Goal: Task Accomplishment & Management: Manage account settings

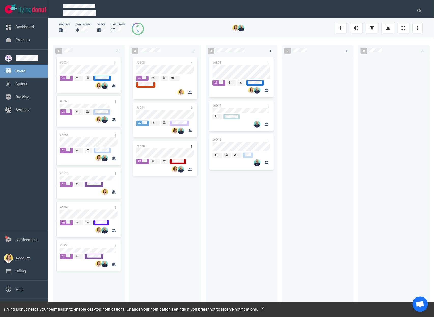
drag, startPoint x: 197, startPoint y: 255, endPoint x: 136, endPoint y: 233, distance: 65.3
click at [197, 255] on div "#6808 #6694 #6658" at bounding box center [165, 181] width 66 height 250
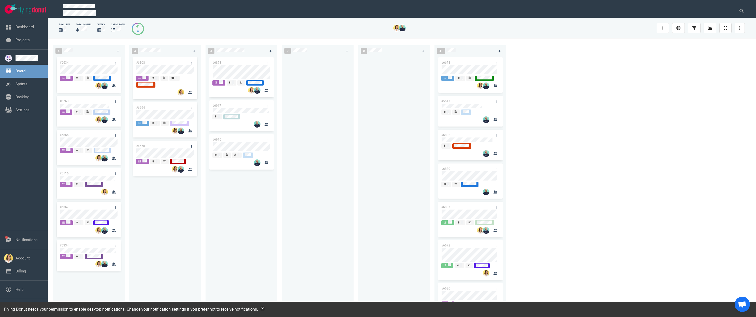
click at [335, 216] on div at bounding box center [318, 181] width 66 height 250
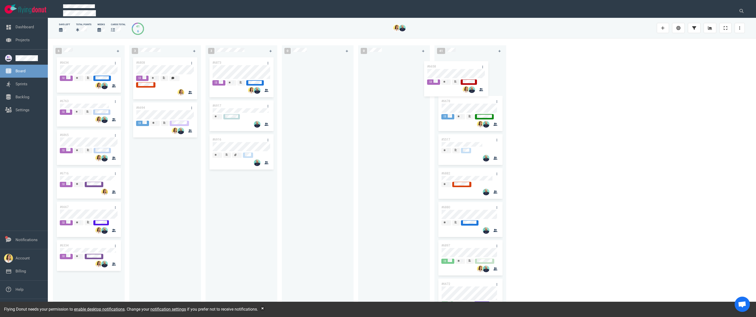
drag, startPoint x: 165, startPoint y: 146, endPoint x: 464, endPoint y: 58, distance: 311.6
click at [434, 58] on div "6 #6634 #6763 #6865 #6716 #6667 #6334 3 #6808 #6694 #6658 #6658 3 #6873 #6917 #…" at bounding box center [402, 177] width 708 height 278
click at [143, 186] on div "#6808 #6694" at bounding box center [165, 181] width 66 height 250
click at [168, 69] on div "#6808 #6694" at bounding box center [165, 181] width 66 height 250
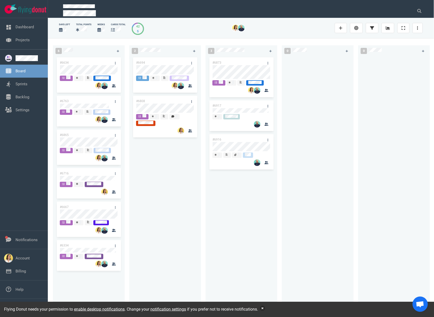
click at [265, 308] on button "button" at bounding box center [262, 308] width 5 height 5
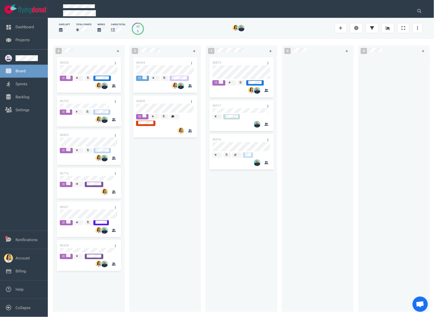
click at [211, 221] on div "#6873 #6917 #6916" at bounding box center [242, 181] width 66 height 250
click at [152, 65] on div at bounding box center [165, 70] width 58 height 11
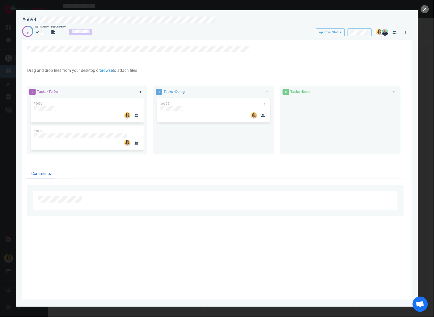
click at [243, 150] on div "#6695" at bounding box center [213, 123] width 115 height 53
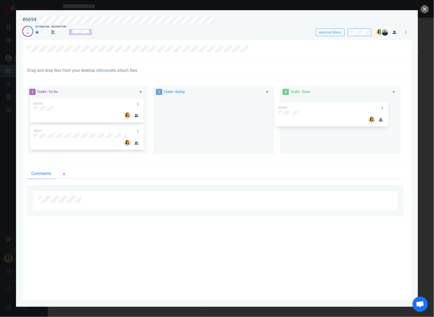
drag, startPoint x: 192, startPoint y: 100, endPoint x: 316, endPoint y: 104, distance: 123.7
click at [316, 104] on div "2 Tasks - To Do #6696 #6697 1 Tasks - Doing #6695 #6695 0 Tasks - Done" at bounding box center [215, 121] width 383 height 76
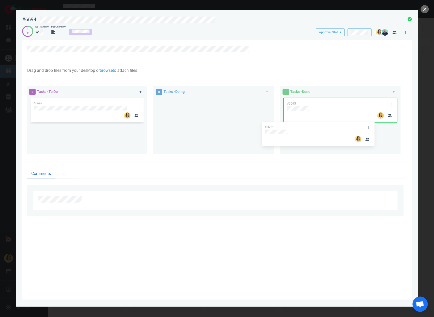
drag, startPoint x: 95, startPoint y: 109, endPoint x: 334, endPoint y: 126, distance: 239.8
click at [334, 126] on div "2 Tasks - To Do #6696 #6697 #6696 0 Tasks - Doing 1 Tasks - Done #6695" at bounding box center [215, 121] width 383 height 76
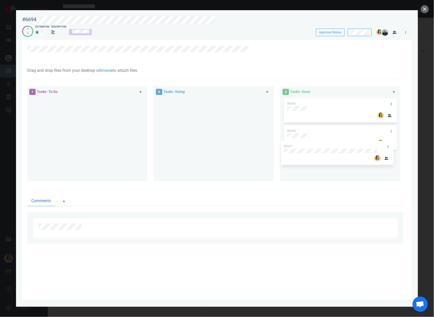
drag, startPoint x: 77, startPoint y: 99, endPoint x: 327, endPoint y: 144, distance: 253.9
click at [327, 144] on div "1 Tasks - To Do #6697 #6697 0 Tasks - Doing 2 Tasks - Done #6695 #6696" at bounding box center [215, 134] width 383 height 103
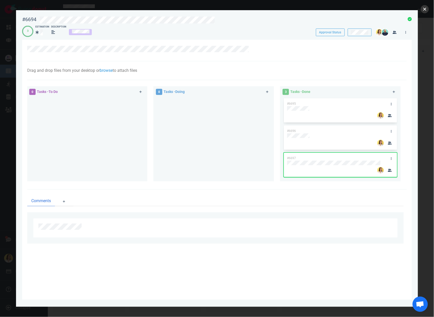
click at [423, 10] on button "close" at bounding box center [425, 9] width 8 height 8
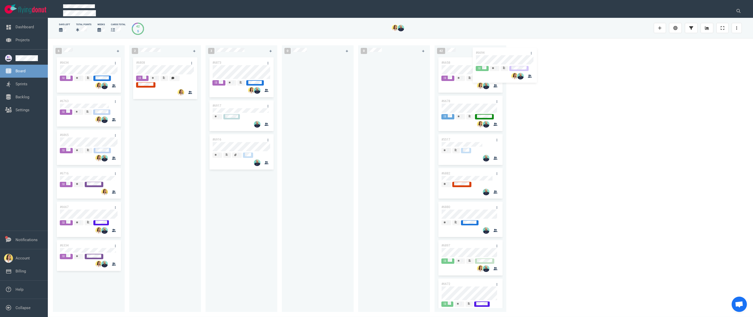
click at [434, 60] on div "6 #6634 #6763 #6865 #6716 #6667 #6334 2 #6694 #6808 #6694 3 #6873 #6917 #6916 0…" at bounding box center [400, 177] width 705 height 278
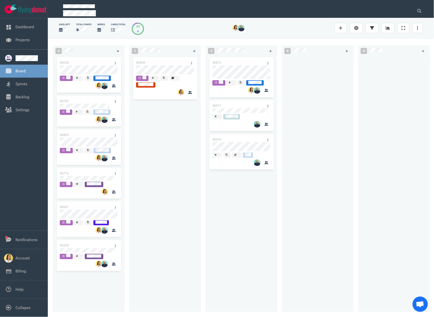
click at [146, 111] on div "#6808" at bounding box center [165, 181] width 66 height 250
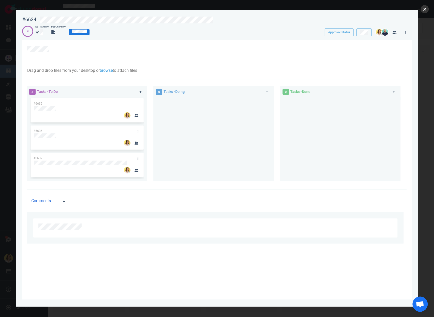
click at [422, 11] on button "close" at bounding box center [425, 9] width 8 height 8
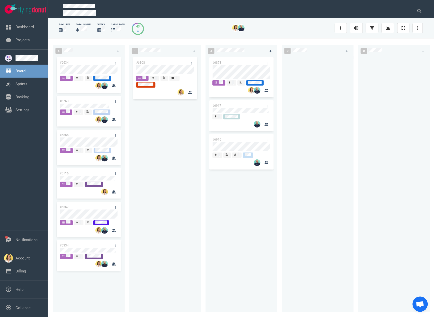
click at [162, 224] on div "#6808" at bounding box center [165, 181] width 66 height 250
click at [158, 144] on div "#6808" at bounding box center [165, 181] width 66 height 250
click at [158, 139] on div "#6808" at bounding box center [165, 181] width 66 height 250
click at [142, 288] on div "#6808" at bounding box center [165, 181] width 66 height 250
click at [176, 177] on div "#6808" at bounding box center [165, 181] width 66 height 250
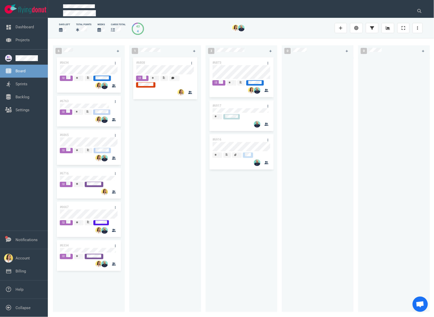
click at [182, 172] on div "#6808" at bounding box center [165, 181] width 66 height 250
click at [195, 147] on div "#6808" at bounding box center [165, 181] width 66 height 250
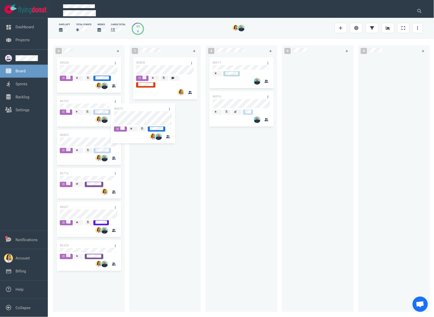
click at [152, 114] on div "6 #6634 #6763 #6865 #6716 #6667 #6334 1 #6808 3 #6873 #6917 #6916 #6873 0 0 43 …" at bounding box center [241, 177] width 386 height 278
click at [298, 227] on div at bounding box center [318, 181] width 66 height 250
click at [219, 209] on div "#6917 #6916" at bounding box center [242, 181] width 66 height 250
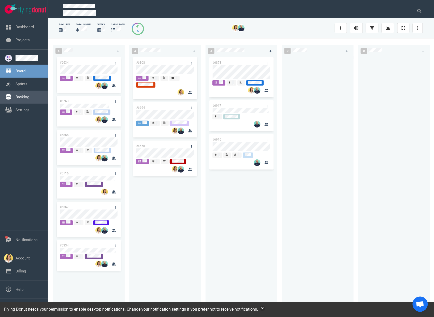
click at [29, 95] on link "Backlog" at bounding box center [23, 97] width 14 height 5
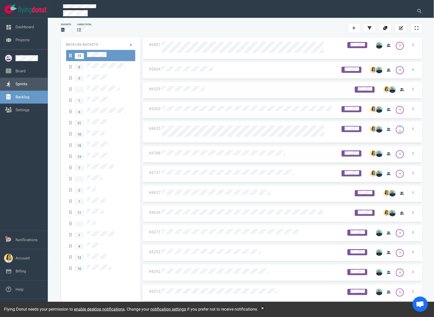
click at [27, 85] on link "Sprints" at bounding box center [22, 84] width 12 height 5
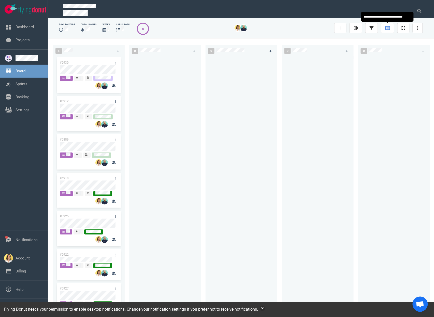
click at [393, 31] on link at bounding box center [387, 28] width 13 height 10
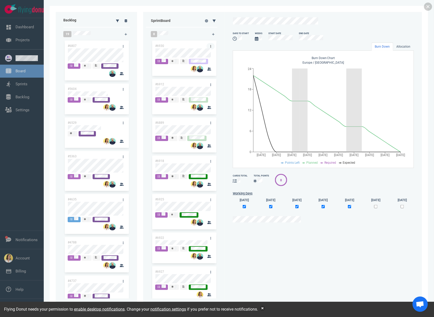
click at [209, 46] on link at bounding box center [211, 46] width 8 height 6
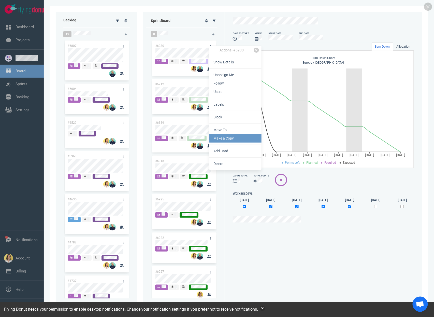
click at [229, 136] on link "Make a Copy" at bounding box center [235, 138] width 52 height 8
select select "sprint"
select select "after"
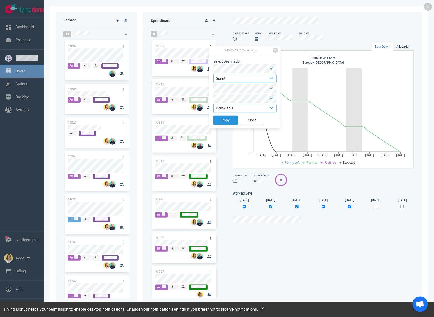
click at [228, 118] on button "Copy" at bounding box center [225, 120] width 24 height 9
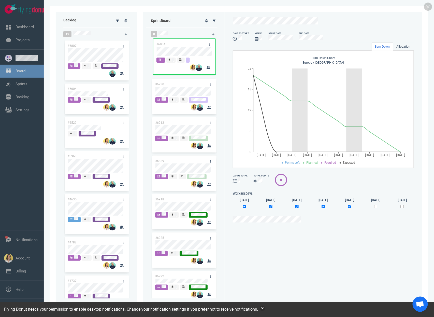
click at [191, 47] on div "#6930 #6934 #6912 #6889 #6918 #6925 #6922 #6927 #6685 #6934" at bounding box center [184, 167] width 66 height 257
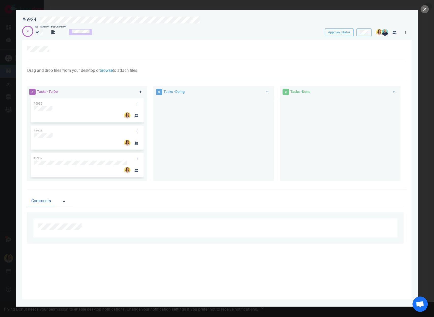
click at [404, 33] on link at bounding box center [406, 32] width 8 height 6
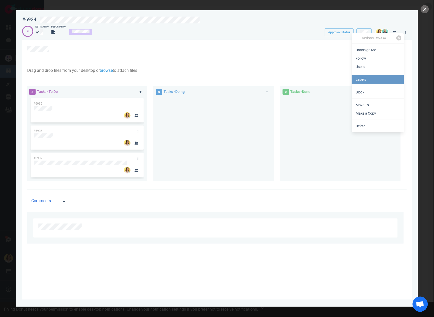
click at [389, 77] on link "Labels" at bounding box center [378, 79] width 52 height 8
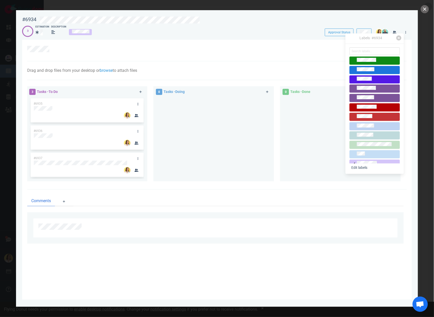
click at [375, 115] on div at bounding box center [375, 117] width 46 height 6
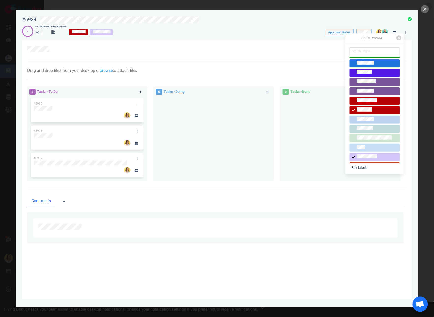
scroll to position [17, 0]
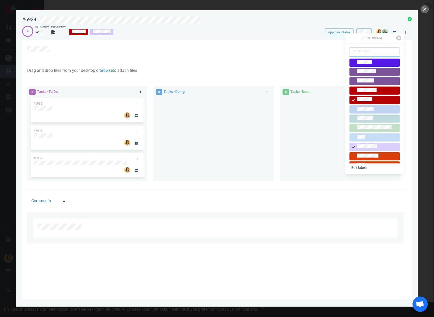
click at [378, 146] on div at bounding box center [375, 147] width 46 height 6
click at [276, 38] on div "#6934 Approval Status 3 Estimation Description Approval Status Drag and drop fi…" at bounding box center [217, 154] width 390 height 283
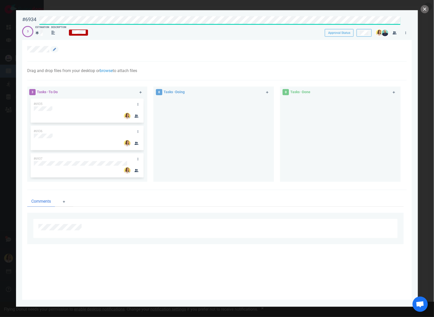
click at [299, 46] on div at bounding box center [214, 49] width 374 height 6
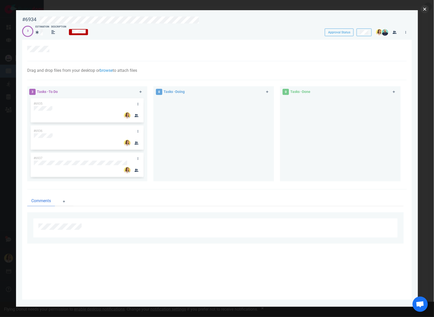
click at [429, 7] on button "close" at bounding box center [425, 9] width 8 height 8
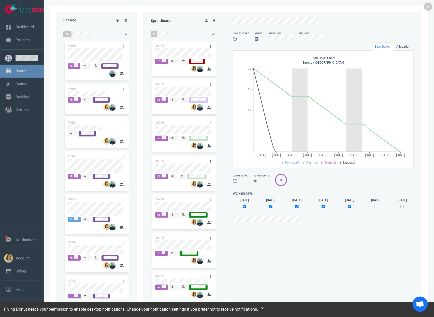
click at [126, 21] on icon at bounding box center [126, 20] width 3 height 3
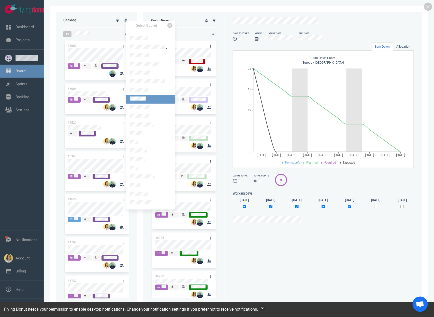
click at [149, 97] on link at bounding box center [150, 99] width 49 height 9
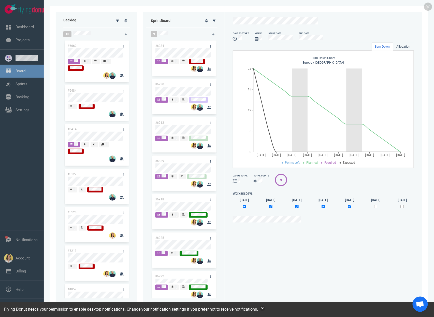
click at [221, 34] on div "9 #6934 #6930 #6912 #6889 #6918 #6925 #6922 #6927 #6685" at bounding box center [186, 164] width 76 height 278
click at [213, 33] on icon at bounding box center [213, 34] width 3 height 3
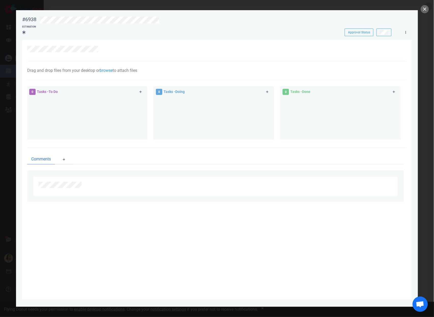
click at [407, 35] on link at bounding box center [406, 32] width 8 height 6
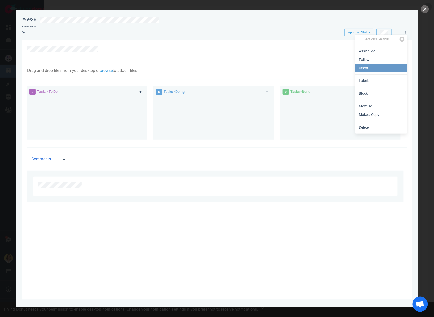
click at [376, 67] on link "Users" at bounding box center [381, 68] width 52 height 8
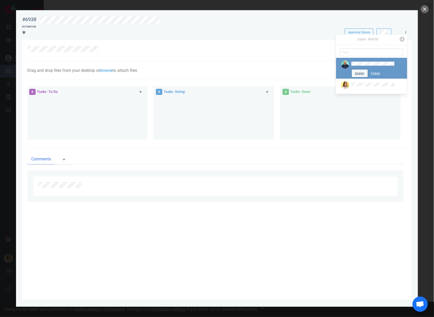
click at [360, 71] on button "Assign" at bounding box center [360, 73] width 16 height 8
drag, startPoint x: 284, startPoint y: 25, endPoint x: 311, endPoint y: 33, distance: 28.8
click at [283, 24] on div at bounding box center [220, 20] width 362 height 8
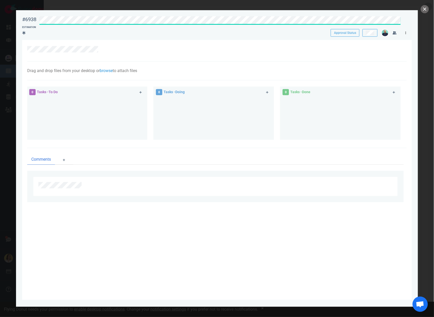
click at [408, 32] on link at bounding box center [406, 33] width 8 height 6
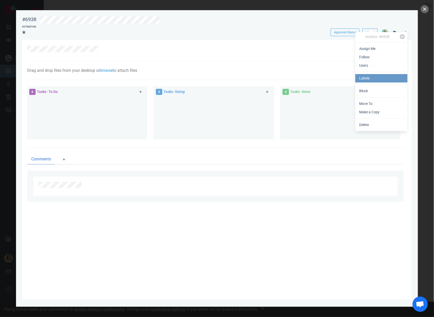
click at [387, 76] on link "Labels" at bounding box center [381, 78] width 52 height 8
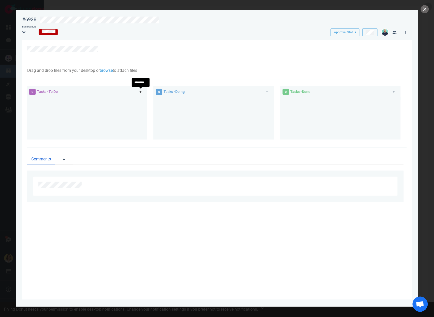
click at [139, 90] on link at bounding box center [141, 92] width 8 height 6
click at [183, 119] on div at bounding box center [213, 116] width 115 height 38
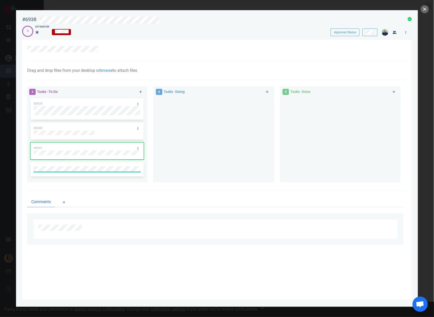
click at [254, 130] on div at bounding box center [213, 137] width 115 height 81
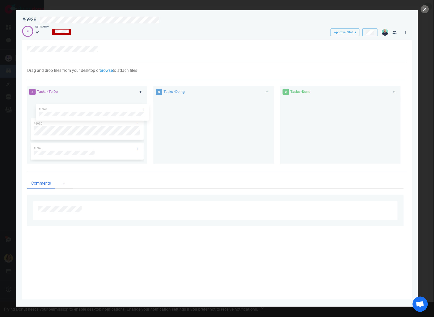
drag, startPoint x: 81, startPoint y: 143, endPoint x: 86, endPoint y: 104, distance: 39.3
click at [86, 104] on div "#6939 #6940 #6941 #6941" at bounding box center [87, 128] width 115 height 63
drag, startPoint x: 105, startPoint y: 121, endPoint x: 126, endPoint y: 102, distance: 28.1
click at [107, 100] on div "#6941 #6939 #6940 #6939" at bounding box center [87, 128] width 115 height 63
click at [162, 114] on div at bounding box center [213, 128] width 115 height 63
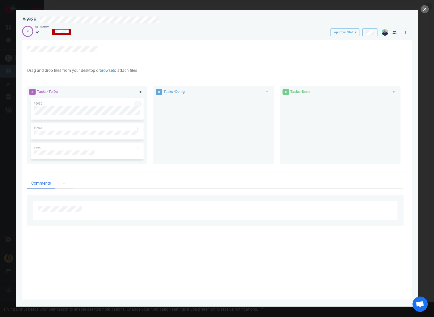
click at [139, 103] on link at bounding box center [138, 104] width 8 height 6
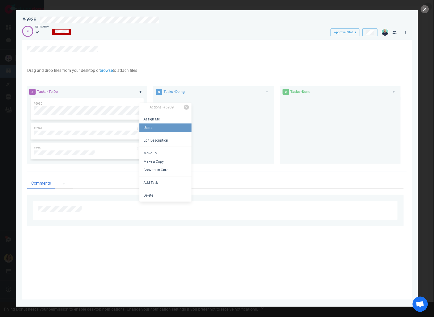
click at [155, 128] on link "Users" at bounding box center [165, 127] width 52 height 8
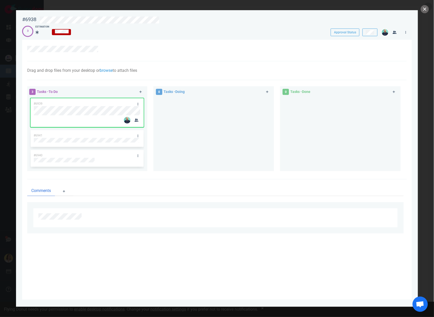
drag, startPoint x: 241, startPoint y: 125, endPoint x: 204, endPoint y: 130, distance: 37.4
click at [241, 125] on div at bounding box center [213, 132] width 115 height 70
click at [138, 135] on icon at bounding box center [138, 135] width 1 height 3
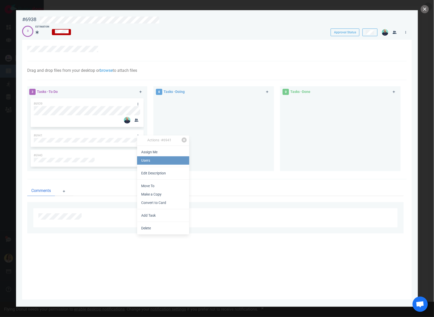
click at [145, 162] on link "Users" at bounding box center [163, 160] width 52 height 8
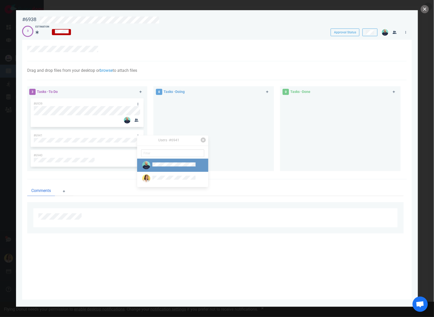
click at [145, 161] on img at bounding box center [146, 165] width 8 height 8
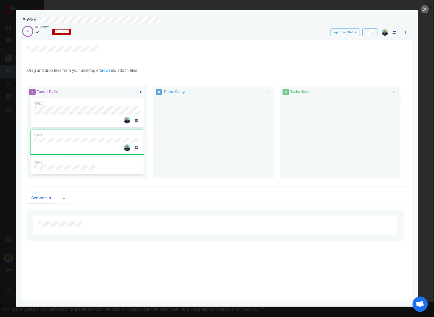
click at [241, 140] on div at bounding box center [213, 135] width 115 height 77
click at [138, 164] on icon at bounding box center [138, 163] width 1 height 3
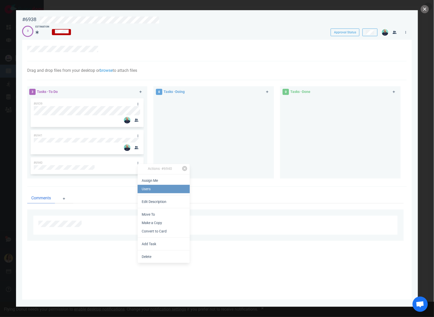
click at [148, 188] on link "Users" at bounding box center [164, 189] width 52 height 8
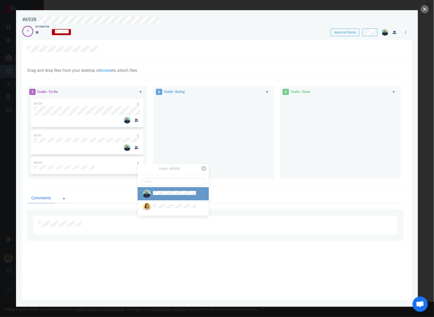
click at [148, 191] on img at bounding box center [147, 194] width 8 height 8
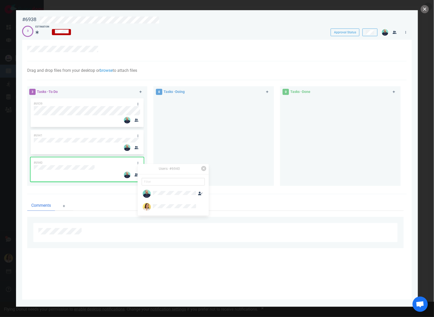
click at [224, 151] on div at bounding box center [213, 139] width 115 height 85
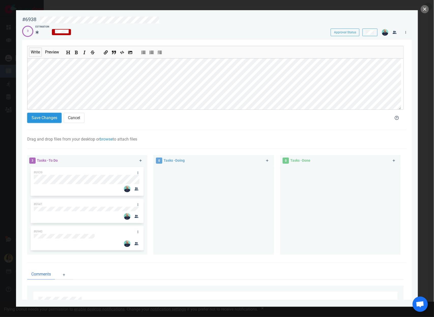
click at [47, 114] on button "Save Changes" at bounding box center [44, 118] width 34 height 10
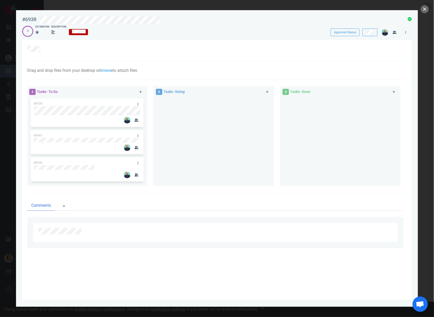
click at [32, 31] on div "3" at bounding box center [27, 31] width 11 height 11
click at [42, 34] on span at bounding box center [39, 33] width 8 height 8
click at [266, 96] on div "0 Tasks - Doing" at bounding box center [216, 137] width 127 height 108
click at [425, 9] on button "close" at bounding box center [425, 9] width 8 height 8
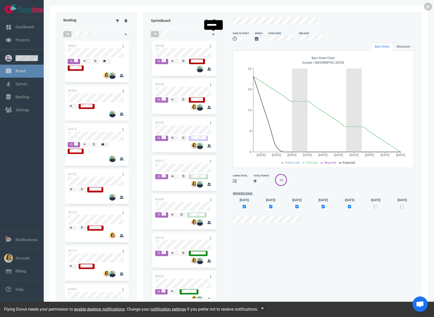
click at [214, 34] on icon at bounding box center [213, 34] width 3 height 3
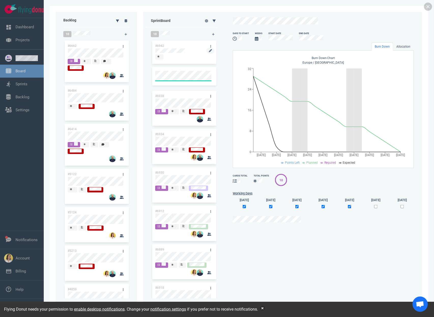
click at [170, 54] on div at bounding box center [184, 53] width 58 height 1
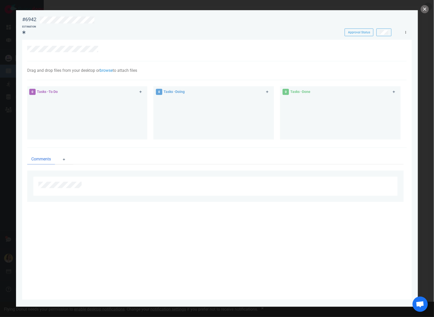
click at [408, 31] on link at bounding box center [406, 32] width 8 height 6
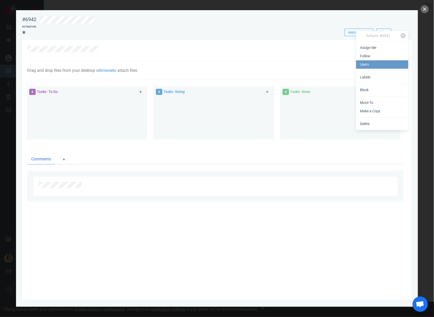
click at [384, 63] on link "Users" at bounding box center [382, 64] width 52 height 8
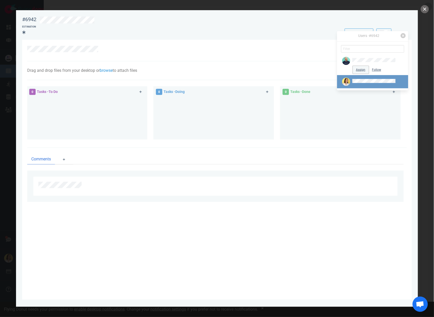
click at [361, 69] on button "Assign" at bounding box center [361, 70] width 16 height 8
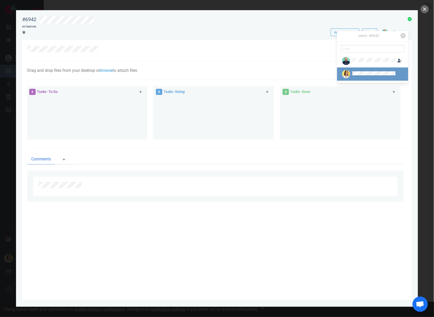
click at [346, 74] on img at bounding box center [346, 74] width 8 height 8
click at [355, 80] on button "Assign" at bounding box center [361, 83] width 16 height 8
click at [202, 34] on div "Estimation" at bounding box center [169, 31] width 294 height 12
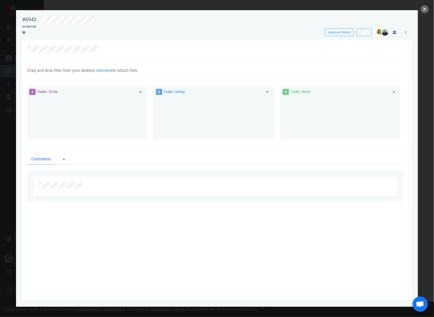
click at [404, 34] on link at bounding box center [406, 32] width 8 height 6
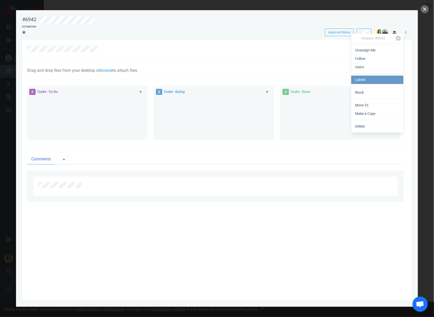
click at [397, 80] on link "Labels" at bounding box center [377, 80] width 52 height 8
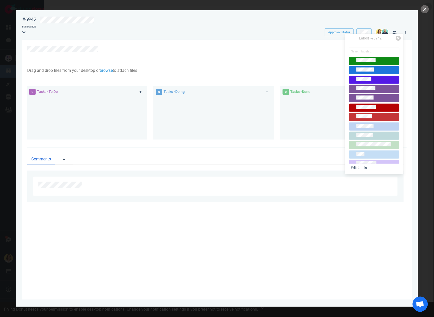
click at [375, 113] on span at bounding box center [374, 117] width 50 height 8
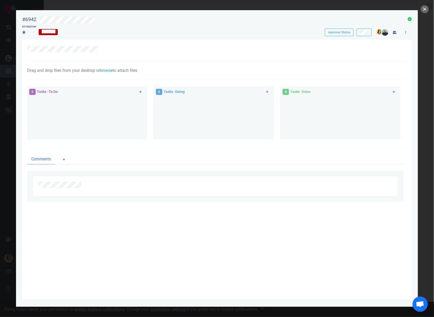
click at [103, 111] on div at bounding box center [87, 116] width 115 height 38
drag, startPoint x: 137, startPoint y: 92, endPoint x: 140, endPoint y: 93, distance: 3.2
click at [137, 92] on link at bounding box center [141, 92] width 8 height 6
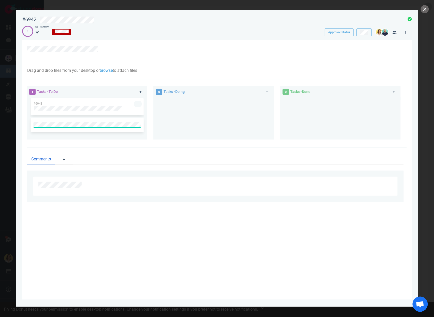
click at [140, 103] on link at bounding box center [138, 104] width 8 height 6
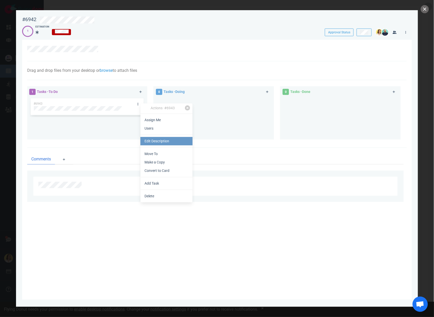
click at [154, 141] on link "Edit Description" at bounding box center [166, 141] width 52 height 8
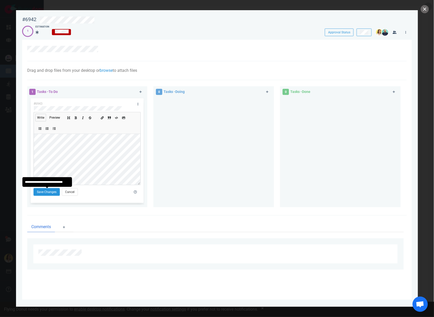
click at [43, 192] on button "Save Changes" at bounding box center [47, 192] width 26 height 8
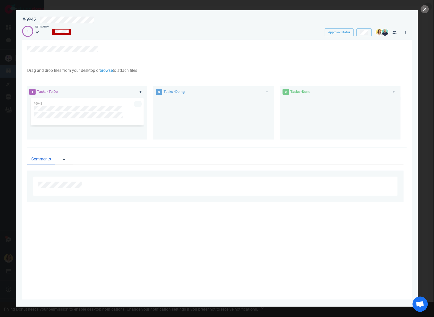
click at [138, 103] on icon at bounding box center [138, 104] width 1 height 3
click at [147, 127] on link "Users" at bounding box center [164, 127] width 52 height 8
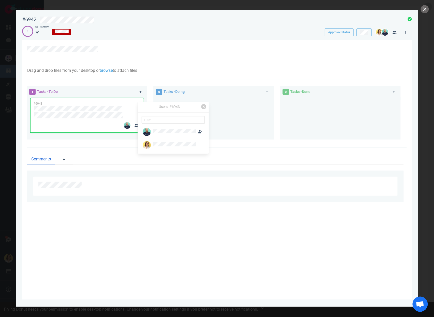
drag, startPoint x: 233, startPoint y: 131, endPoint x: 230, endPoint y: 129, distance: 3.0
click at [233, 130] on div at bounding box center [213, 116] width 115 height 38
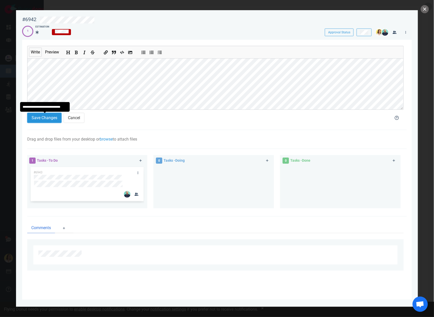
click at [43, 121] on button "Save Changes" at bounding box center [44, 118] width 34 height 10
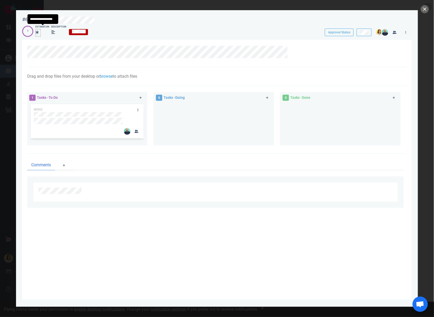
click at [38, 32] on icon at bounding box center [37, 33] width 3 height 4
click at [426, 12] on button "close" at bounding box center [425, 9] width 8 height 8
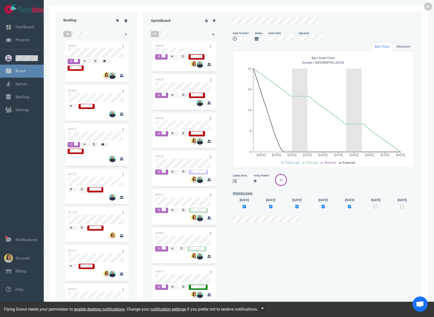
click at [211, 33] on link at bounding box center [213, 34] width 8 height 6
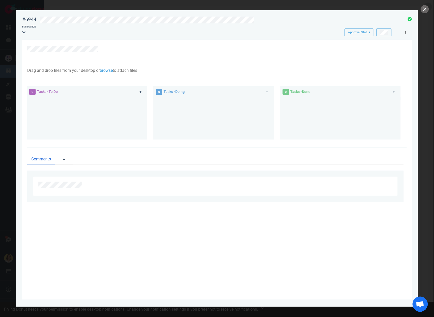
click at [406, 35] on link at bounding box center [406, 32] width 8 height 6
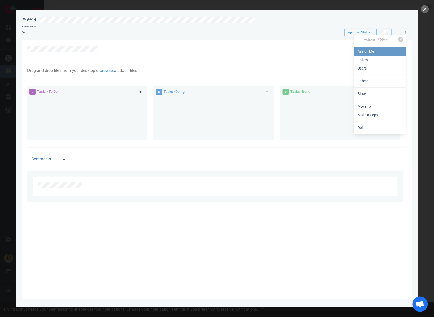
click at [391, 54] on link "Assign Me" at bounding box center [380, 51] width 52 height 8
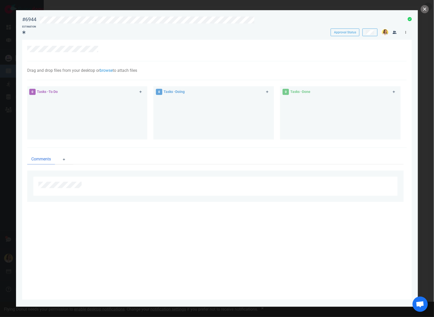
click at [407, 34] on link at bounding box center [406, 32] width 8 height 6
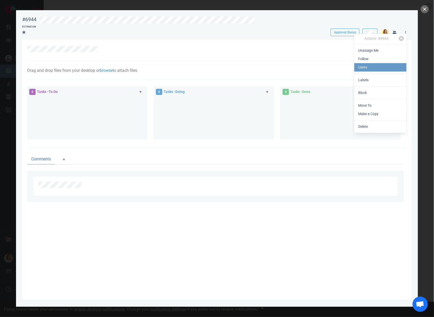
click at [378, 69] on link "Users" at bounding box center [380, 67] width 52 height 8
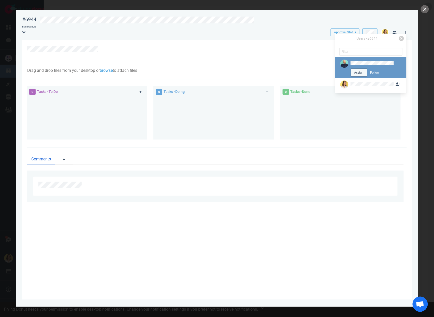
click at [361, 74] on button "Assign" at bounding box center [359, 73] width 16 height 8
click at [360, 19] on div at bounding box center [221, 20] width 362 height 7
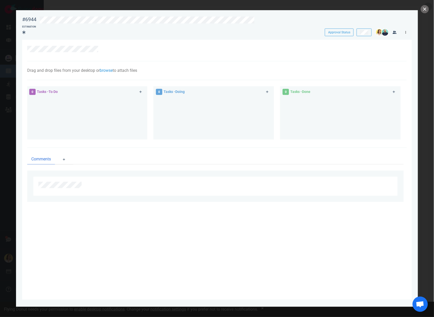
click at [404, 32] on link at bounding box center [406, 32] width 8 height 6
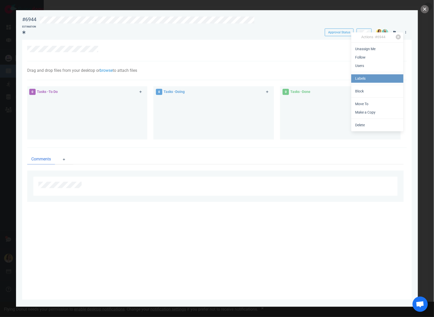
click at [399, 78] on link "Labels" at bounding box center [377, 78] width 52 height 8
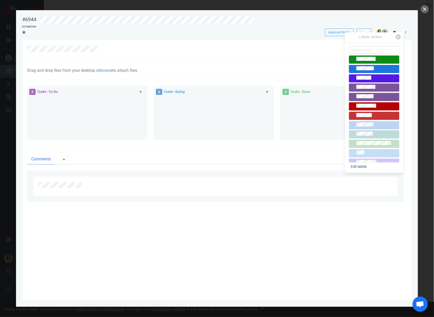
click at [373, 115] on div at bounding box center [374, 116] width 46 height 6
click at [241, 48] on div at bounding box center [214, 49] width 374 height 6
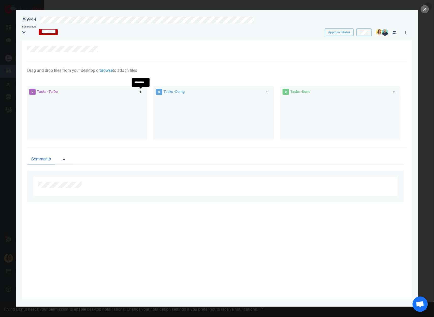
click at [139, 93] on icon at bounding box center [140, 91] width 3 height 3
click at [114, 106] on div at bounding box center [87, 109] width 107 height 6
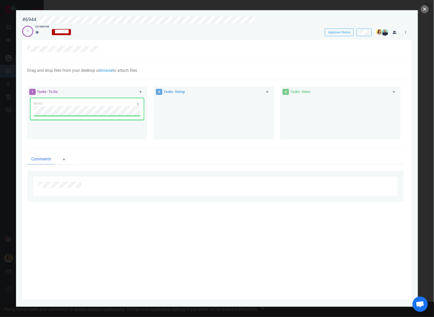
click at [182, 118] on div at bounding box center [213, 116] width 115 height 38
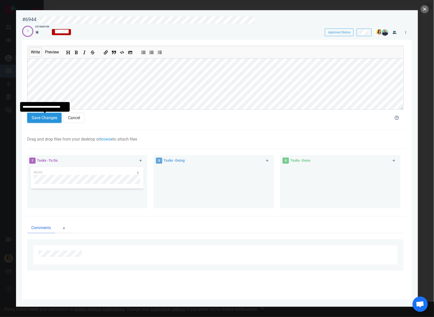
click at [47, 117] on button "Save Changes" at bounding box center [44, 118] width 34 height 10
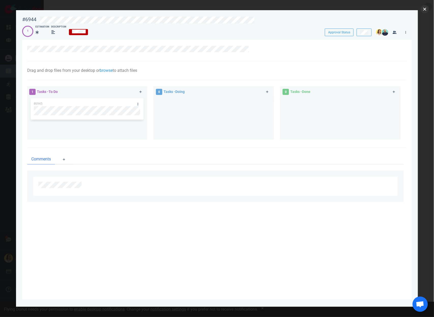
click at [429, 9] on button "close" at bounding box center [425, 9] width 8 height 8
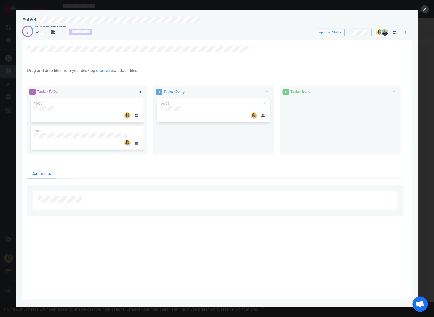
click at [425, 12] on button "close" at bounding box center [425, 9] width 8 height 8
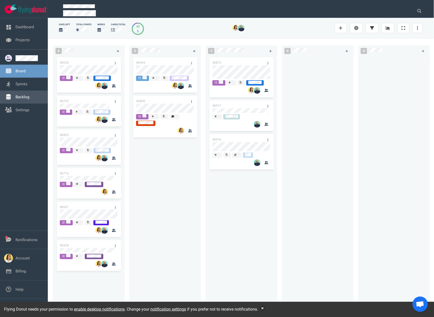
click at [16, 95] on link "Backlog" at bounding box center [23, 97] width 14 height 5
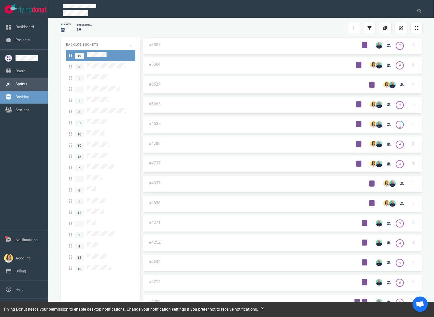
click at [27, 85] on link "Sprints" at bounding box center [22, 84] width 12 height 5
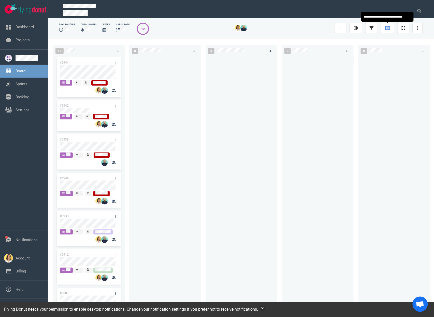
click at [387, 24] on link at bounding box center [387, 28] width 13 height 10
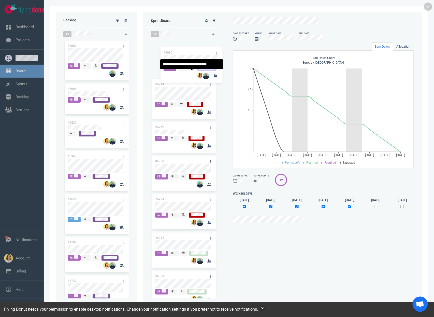
drag, startPoint x: 177, startPoint y: 200, endPoint x: 184, endPoint y: 51, distance: 149.6
click at [184, 51] on div "#6944 #6942 #6938 #6934 #6930 #6912 #6889 #6918 #6930" at bounding box center [184, 167] width 66 height 257
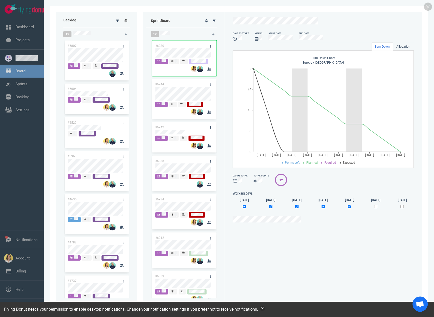
click at [128, 20] on link at bounding box center [126, 21] width 8 height 6
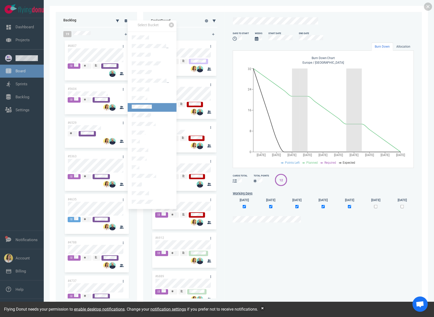
click at [137, 107] on link at bounding box center [152, 107] width 49 height 9
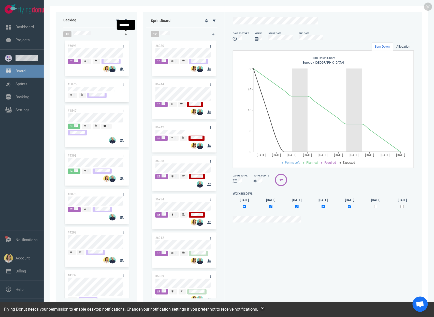
click at [124, 33] on link at bounding box center [126, 34] width 8 height 6
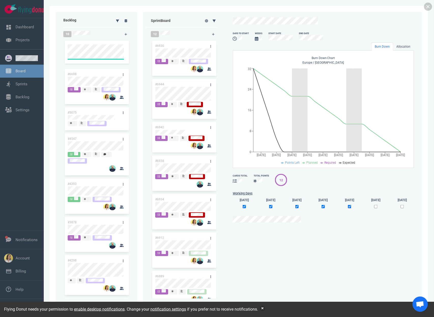
click at [132, 65] on div "#6698 #5075 #4547 #4393 #3878 #4298 #4139 #3874 #4065 #3367" at bounding box center [97, 168] width 72 height 259
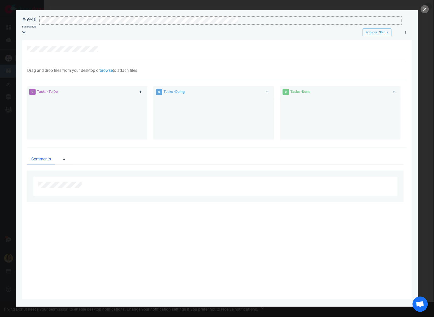
click at [244, 19] on div at bounding box center [221, 20] width 362 height 7
click at [409, 35] on div at bounding box center [404, 31] width 11 height 10
click at [408, 34] on link at bounding box center [406, 32] width 8 height 6
click at [386, 74] on div "Actions · #6946 Assign Me Follow Users Labels Block Move To Make a Copy Delete" at bounding box center [381, 83] width 52 height 99
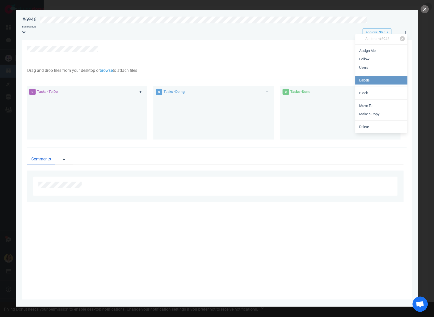
click at [385, 77] on link "Labels" at bounding box center [381, 80] width 52 height 8
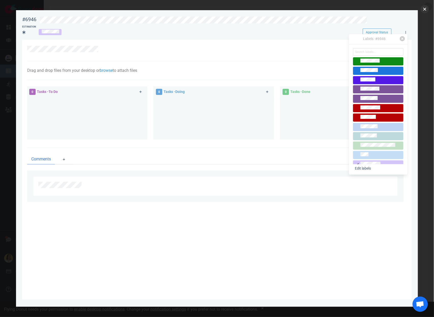
click at [426, 11] on button "close" at bounding box center [425, 9] width 8 height 8
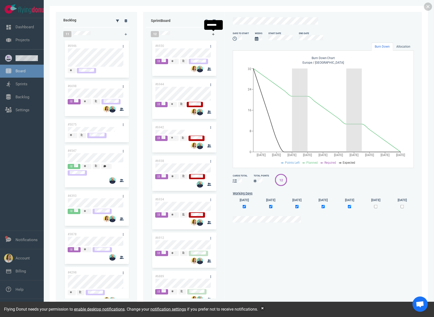
click at [213, 34] on icon at bounding box center [213, 34] width 3 height 3
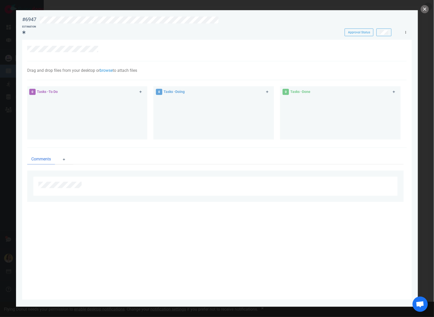
click at [408, 34] on link at bounding box center [406, 32] width 8 height 6
click at [405, 46] on div "Actions · #6947 Assign Me Follow Users Labels Block Move To Make a Copy Delete" at bounding box center [381, 83] width 52 height 99
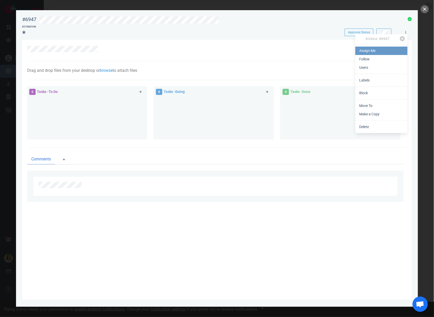
click at [398, 51] on link "Assign Me" at bounding box center [381, 51] width 52 height 8
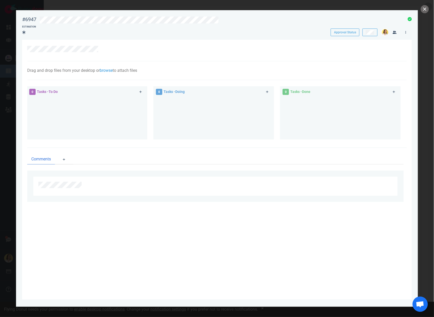
click at [405, 36] on div at bounding box center [404, 31] width 11 height 10
click at [408, 30] on link at bounding box center [406, 32] width 8 height 6
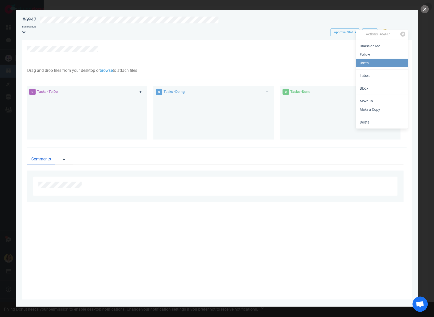
click at [388, 65] on link "Users" at bounding box center [382, 63] width 52 height 8
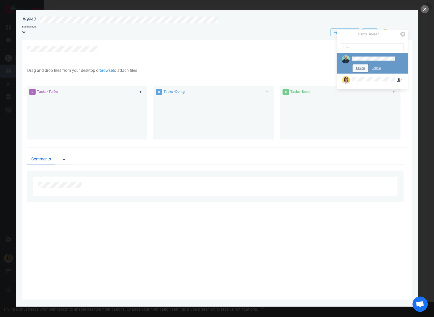
click at [359, 66] on button "Assign" at bounding box center [361, 68] width 16 height 8
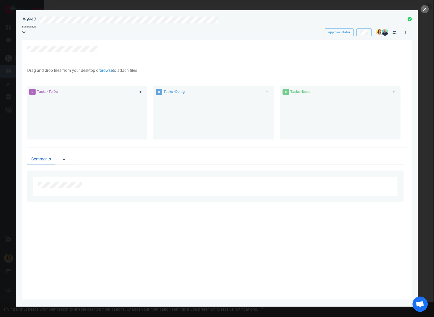
click at [401, 115] on div "0 Tasks - Done" at bounding box center [343, 113] width 127 height 61
click at [403, 31] on link at bounding box center [406, 32] width 8 height 6
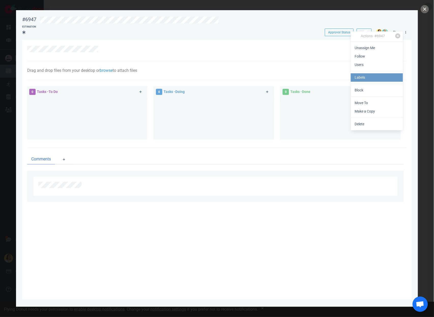
click at [391, 76] on link "Labels" at bounding box center [377, 77] width 52 height 8
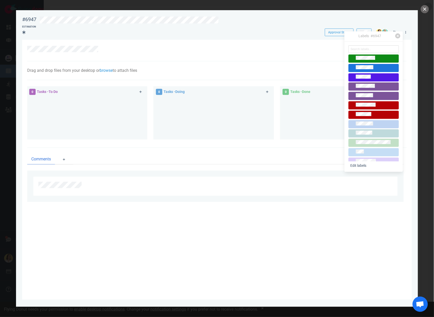
click at [364, 158] on span at bounding box center [374, 162] width 50 height 8
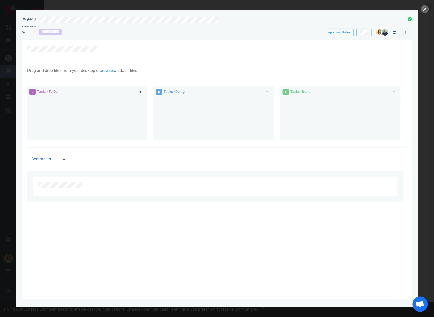
click at [210, 54] on div at bounding box center [215, 50] width 377 height 9
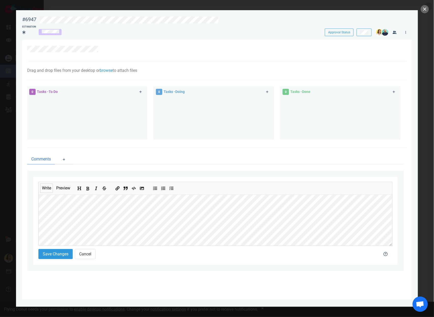
click at [89, 189] on icon "Add bold text" at bounding box center [87, 189] width 3 height 4
click at [65, 253] on button "Save Changes" at bounding box center [55, 254] width 34 height 10
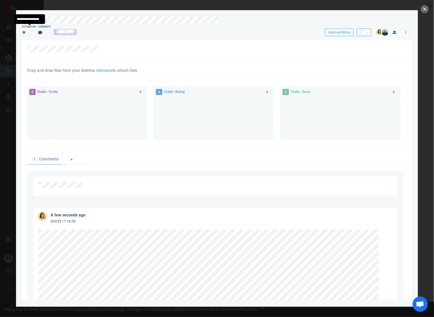
click at [31, 30] on div at bounding box center [29, 33] width 14 height 8
click at [26, 33] on div at bounding box center [24, 32] width 5 height 6
click at [374, 226] on div at bounding box center [215, 315] width 364 height 182
click at [82, 185] on div at bounding box center [214, 185] width 352 height 6
click at [75, 181] on div at bounding box center [215, 186] width 364 height 19
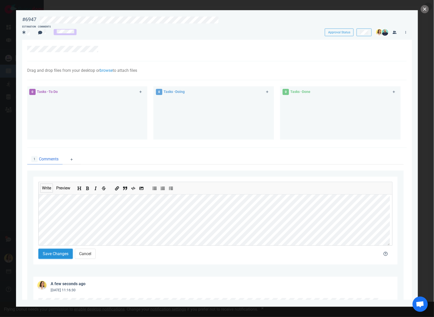
click at [51, 254] on button "Save Changes" at bounding box center [55, 254] width 34 height 10
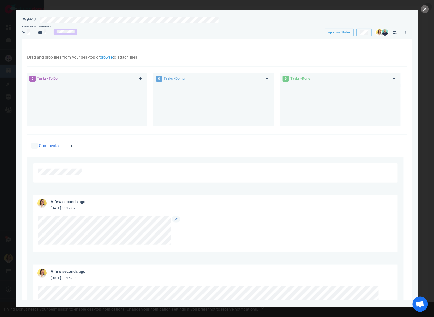
scroll to position [13, 0]
click at [177, 218] on icon at bounding box center [176, 218] width 3 height 3
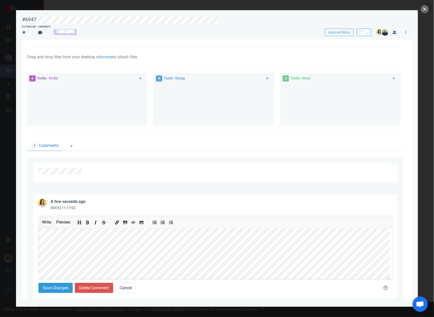
scroll to position [35, 0]
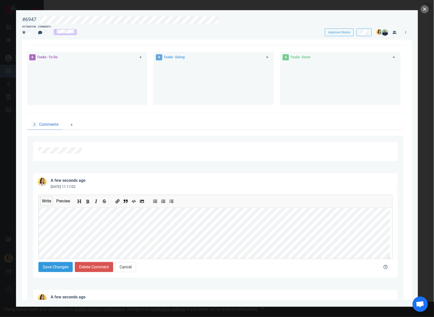
click at [87, 200] on button "Add bold text" at bounding box center [87, 200] width 7 height 6
click at [57, 268] on button "Save Changes" at bounding box center [55, 267] width 34 height 10
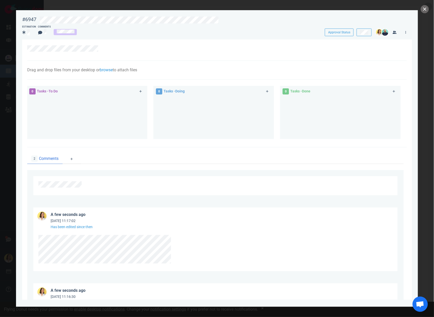
scroll to position [0, 0]
click at [425, 11] on button "close" at bounding box center [425, 9] width 8 height 8
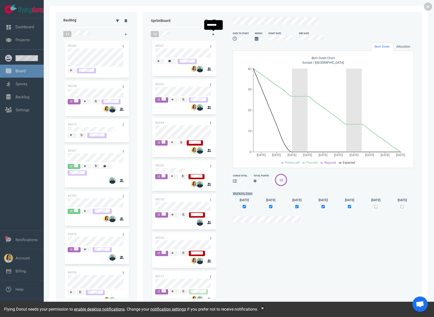
click at [212, 35] on icon at bounding box center [213, 34] width 3 height 3
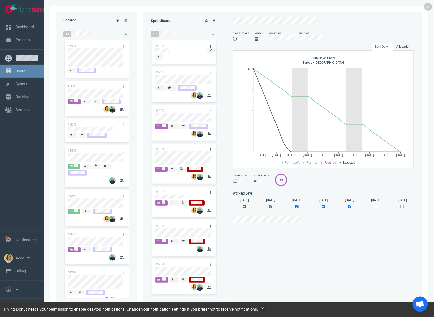
click at [181, 53] on div at bounding box center [184, 50] width 58 height 5
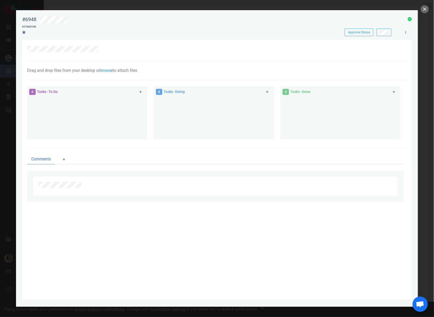
click at [402, 34] on link at bounding box center [406, 32] width 8 height 6
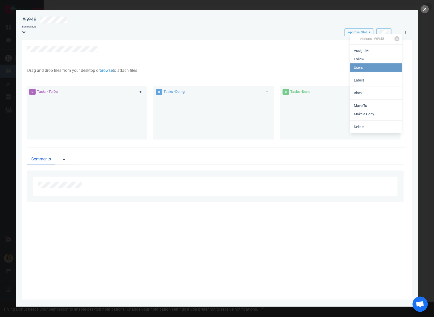
click at [392, 69] on link "Users" at bounding box center [376, 67] width 52 height 8
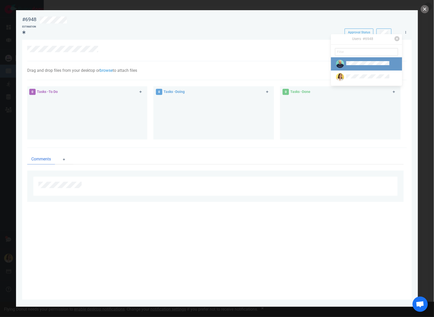
click at [393, 61] on link at bounding box center [366, 63] width 71 height 13
click at [356, 74] on button "Assign" at bounding box center [355, 73] width 16 height 8
click at [354, 60] on div at bounding box center [362, 64] width 55 height 8
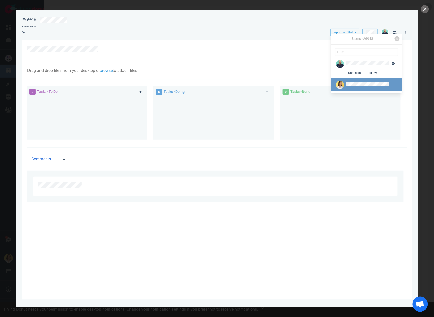
click at [350, 81] on div at bounding box center [362, 85] width 55 height 8
click at [350, 85] on button "Assign" at bounding box center [355, 86] width 16 height 8
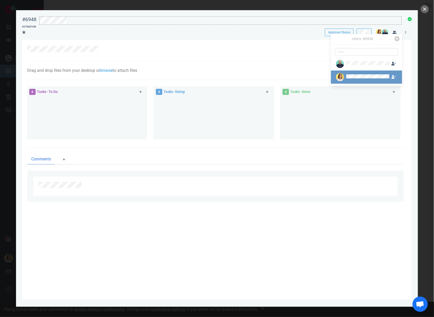
click at [399, 21] on div at bounding box center [221, 20] width 362 height 7
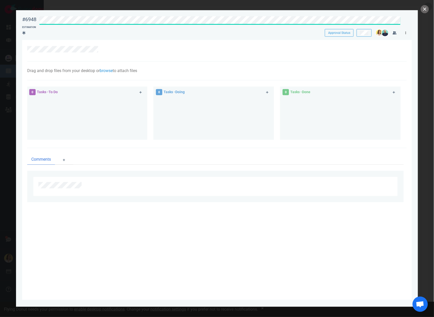
click at [407, 32] on link at bounding box center [406, 33] width 8 height 6
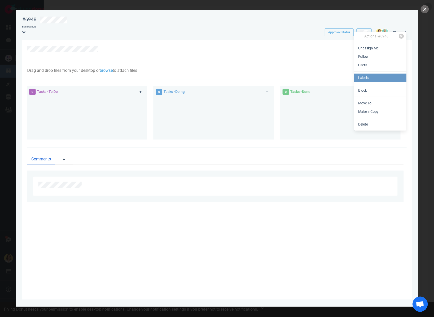
click at [393, 77] on link "Labels" at bounding box center [380, 78] width 52 height 8
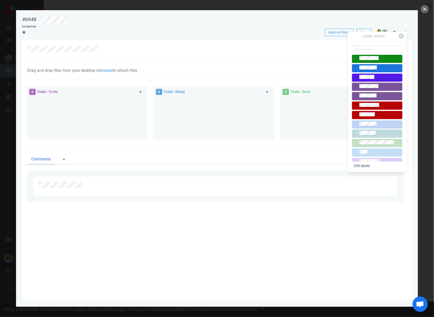
click at [372, 159] on div at bounding box center [377, 162] width 46 height 6
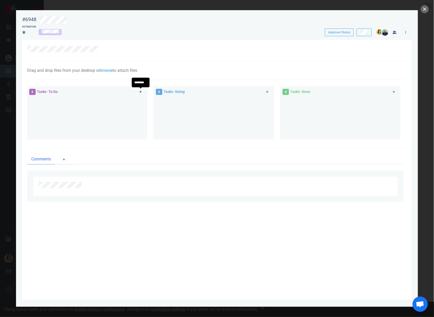
click at [138, 91] on link at bounding box center [141, 92] width 8 height 6
click at [200, 135] on div at bounding box center [213, 116] width 115 height 38
click at [141, 93] on icon at bounding box center [140, 91] width 3 height 3
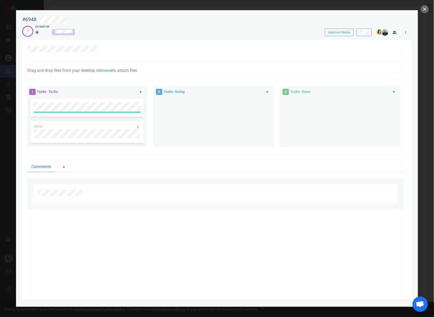
click at [173, 115] on div at bounding box center [213, 120] width 115 height 46
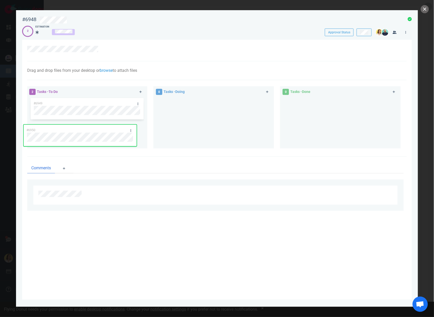
drag, startPoint x: 118, startPoint y: 102, endPoint x: 110, endPoint y: 128, distance: 27.7
click at [110, 128] on div "#6950 #6949 #6950" at bounding box center [87, 120] width 115 height 47
click at [106, 13] on div at bounding box center [218, 19] width 365 height 12
click at [105, 18] on div at bounding box center [221, 20] width 362 height 7
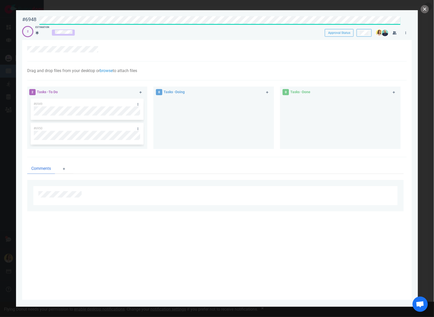
click at [171, 130] on div at bounding box center [213, 120] width 115 height 47
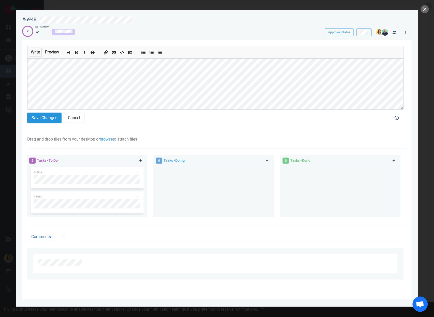
click at [50, 118] on button "Save Changes" at bounding box center [44, 118] width 34 height 10
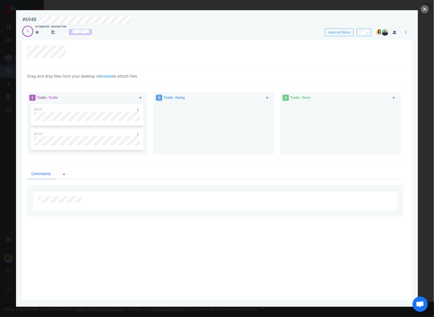
click at [431, 9] on div at bounding box center [217, 158] width 434 height 317
click at [426, 10] on button "close" at bounding box center [425, 9] width 8 height 8
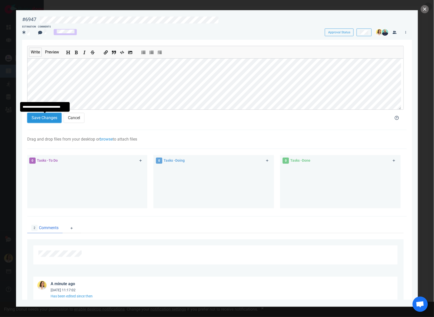
click at [48, 117] on button "Save Changes" at bounding box center [44, 118] width 34 height 10
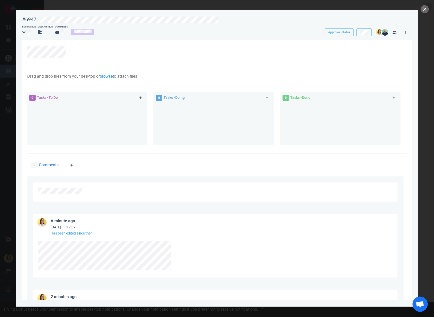
click at [429, 10] on div at bounding box center [217, 158] width 434 height 317
click at [425, 12] on button "close" at bounding box center [425, 9] width 8 height 8
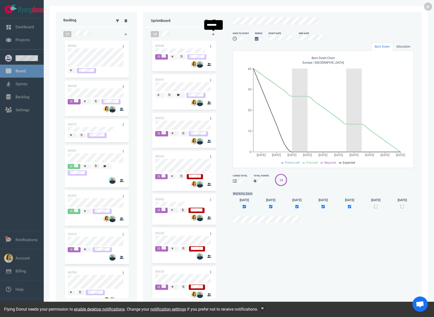
click at [213, 33] on icon at bounding box center [213, 34] width 3 height 3
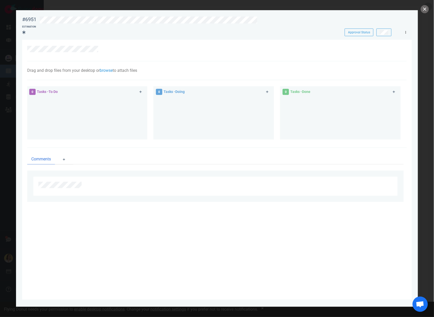
click at [406, 30] on link at bounding box center [406, 32] width 8 height 6
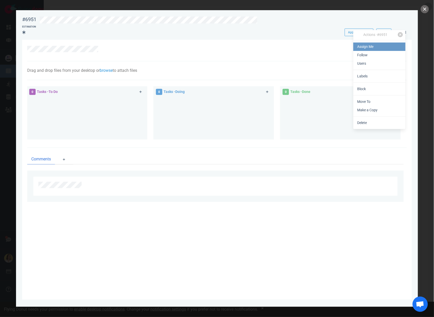
click at [385, 47] on link "Assign Me" at bounding box center [379, 46] width 52 height 8
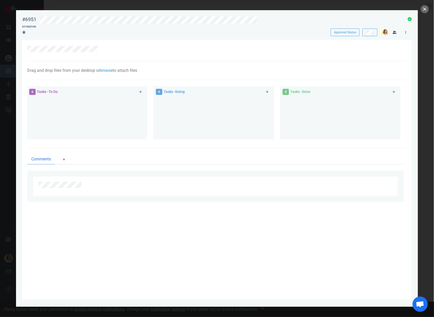
click at [404, 35] on div at bounding box center [404, 31] width 11 height 10
click at [405, 34] on link at bounding box center [406, 32] width 8 height 6
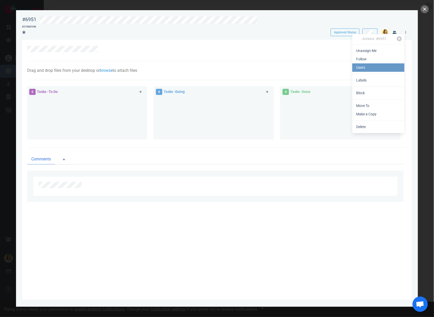
click at [372, 66] on link "Users" at bounding box center [378, 67] width 52 height 8
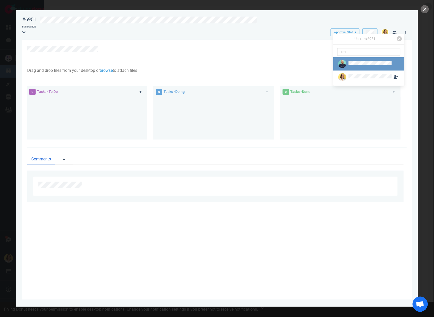
click at [342, 63] on img at bounding box center [342, 64] width 8 height 8
click at [354, 71] on button "Assign" at bounding box center [357, 73] width 16 height 8
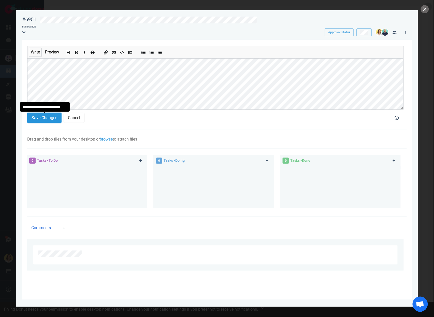
click at [61, 122] on button "Save Changes" at bounding box center [44, 118] width 34 height 10
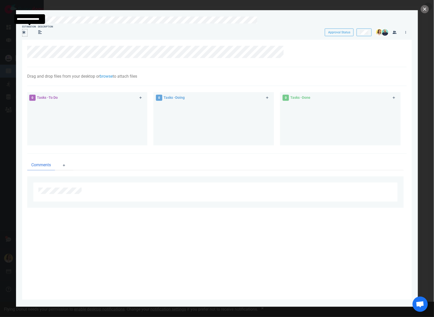
click at [24, 36] on div at bounding box center [24, 35] width 5 height 1
drag, startPoint x: 424, startPoint y: 11, endPoint x: 396, endPoint y: 45, distance: 44.4
click at [395, 51] on div "#6951 Approval Status Estimation Description Approval Status Drag and drop file…" at bounding box center [217, 158] width 434 height 317
click at [405, 33] on link at bounding box center [406, 32] width 8 height 6
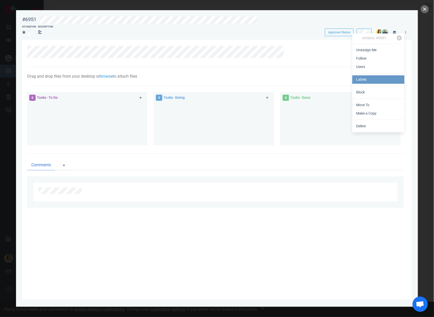
click at [387, 76] on link "Labels" at bounding box center [378, 79] width 52 height 8
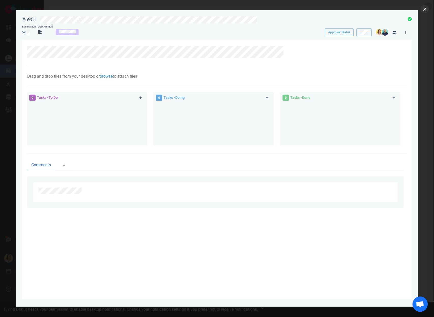
click at [422, 9] on button "close" at bounding box center [425, 9] width 8 height 8
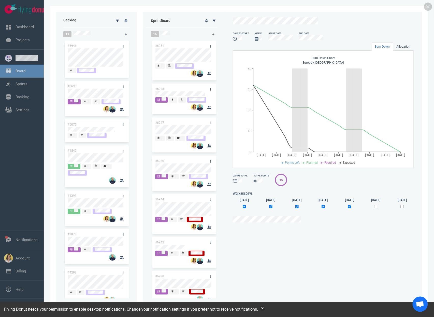
click at [213, 33] on icon at bounding box center [213, 34] width 3 height 3
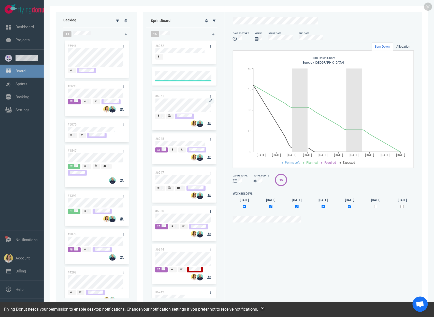
click at [161, 102] on div "#6951" at bounding box center [184, 109] width 58 height 37
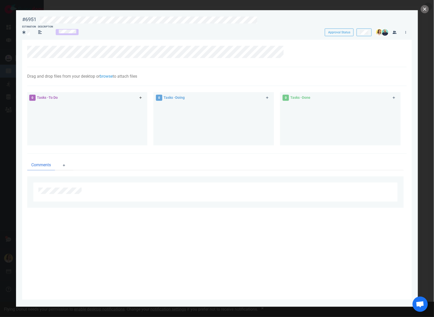
click at [139, 96] on icon at bounding box center [140, 97] width 3 height 3
click at [183, 118] on div at bounding box center [213, 122] width 115 height 38
click at [425, 10] on button "close" at bounding box center [425, 9] width 8 height 8
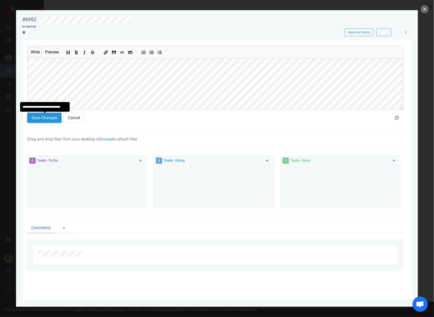
click at [49, 115] on button "Save Changes" at bounding box center [44, 118] width 34 height 10
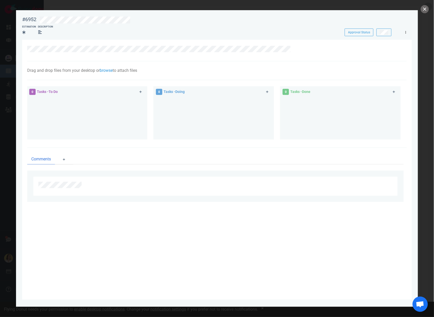
click at [408, 33] on link at bounding box center [406, 32] width 8 height 6
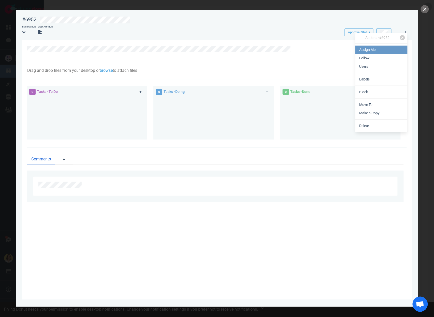
click at [398, 48] on link "Assign Me" at bounding box center [381, 50] width 52 height 8
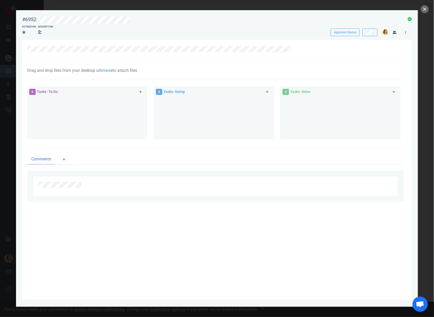
click at [404, 33] on link at bounding box center [406, 32] width 8 height 6
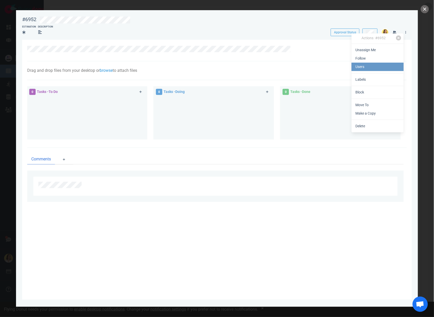
click at [384, 69] on link "Users" at bounding box center [378, 67] width 52 height 8
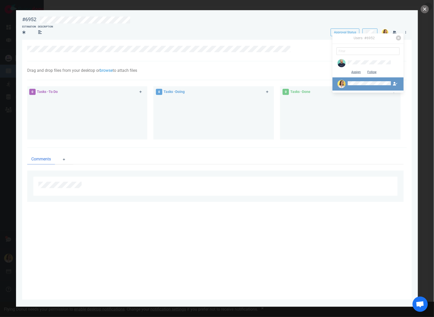
click at [353, 78] on link at bounding box center [368, 83] width 71 height 13
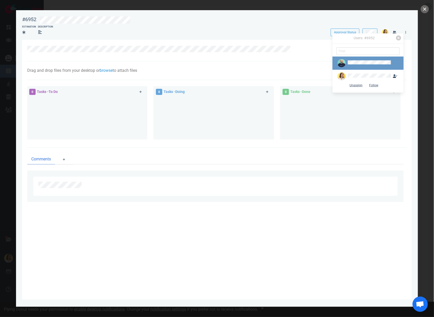
click at [353, 66] on div at bounding box center [364, 63] width 55 height 8
click at [352, 70] on button "Assign" at bounding box center [356, 72] width 16 height 8
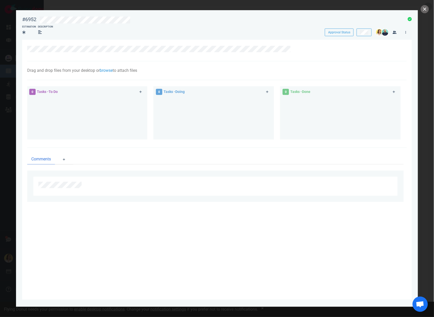
click at [362, 122] on div at bounding box center [340, 116] width 115 height 38
click at [404, 30] on link at bounding box center [406, 32] width 8 height 6
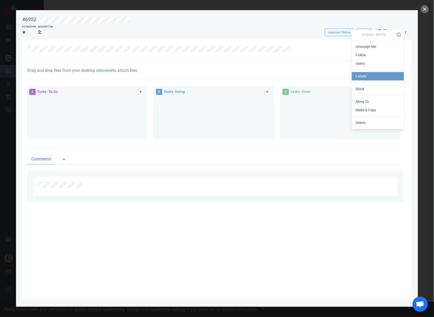
click at [393, 77] on link "Labels" at bounding box center [378, 76] width 52 height 8
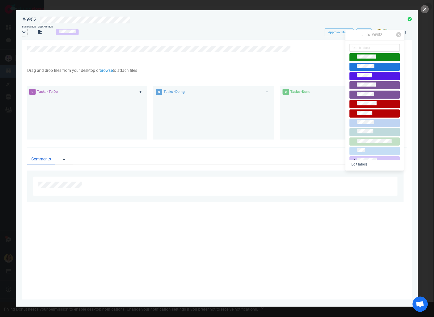
click at [25, 31] on icon at bounding box center [23, 32] width 3 height 4
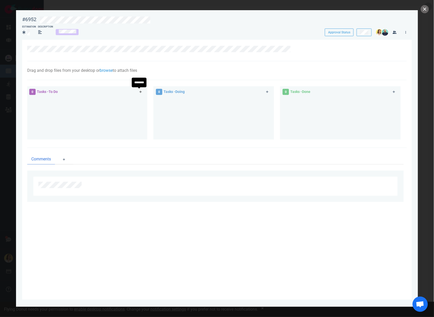
click at [141, 92] on icon at bounding box center [140, 91] width 3 height 3
click at [135, 105] on link at bounding box center [138, 104] width 8 height 6
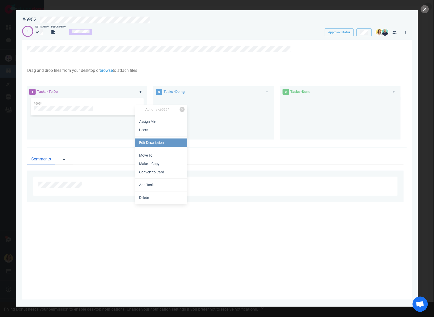
click at [150, 142] on link "Edit Description" at bounding box center [161, 142] width 52 height 8
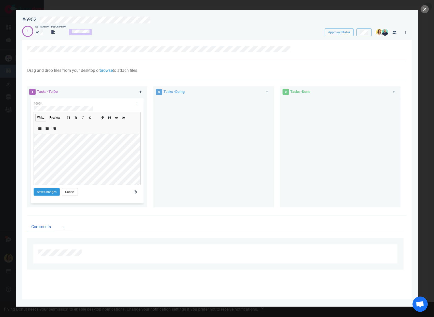
click at [44, 197] on div at bounding box center [84, 200] width 107 height 6
click at [46, 192] on button "Save Changes" at bounding box center [47, 192] width 26 height 8
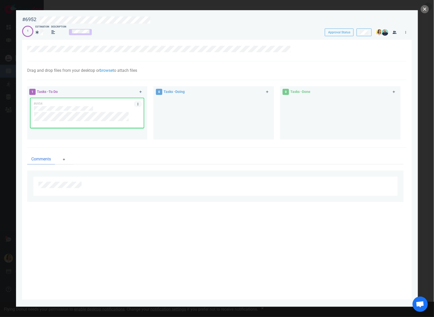
click at [136, 103] on link at bounding box center [138, 104] width 8 height 6
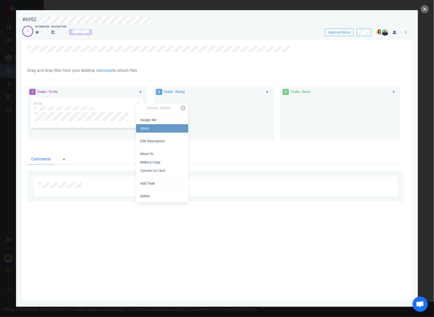
click at [151, 125] on link "Users" at bounding box center [162, 128] width 52 height 8
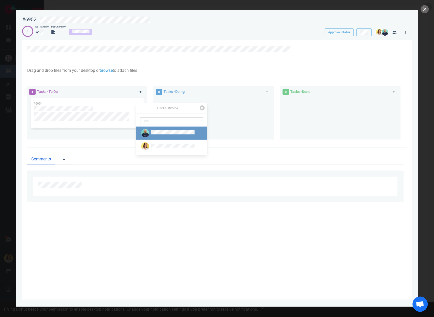
click at [158, 128] on link at bounding box center [171, 132] width 71 height 13
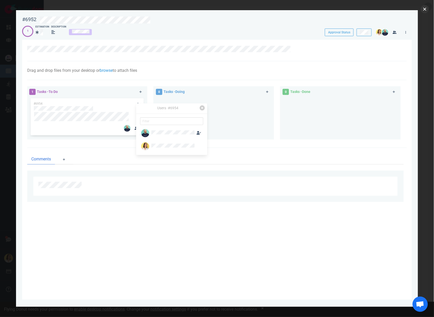
click at [424, 10] on button "close" at bounding box center [425, 9] width 8 height 8
click at [296, 47] on link at bounding box center [296, 49] width 8 height 6
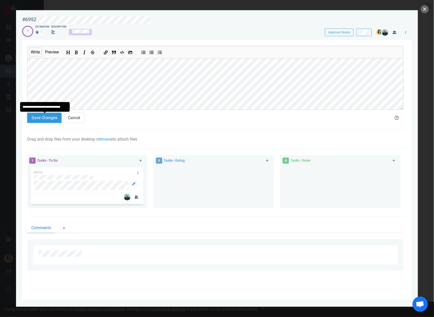
drag, startPoint x: 44, startPoint y: 122, endPoint x: 49, endPoint y: 123, distance: 4.4
click at [45, 122] on button "Save Changes" at bounding box center [44, 118] width 34 height 10
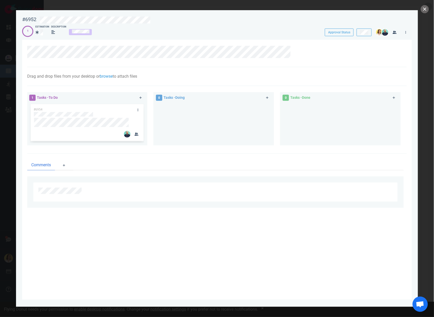
click at [333, 237] on section "Drag and drop files from your desktop or browse to attach files Attach Files Co…" at bounding box center [217, 170] width 390 height 260
click at [426, 12] on button "close" at bounding box center [425, 9] width 8 height 8
